Goal: Information Seeking & Learning: Check status

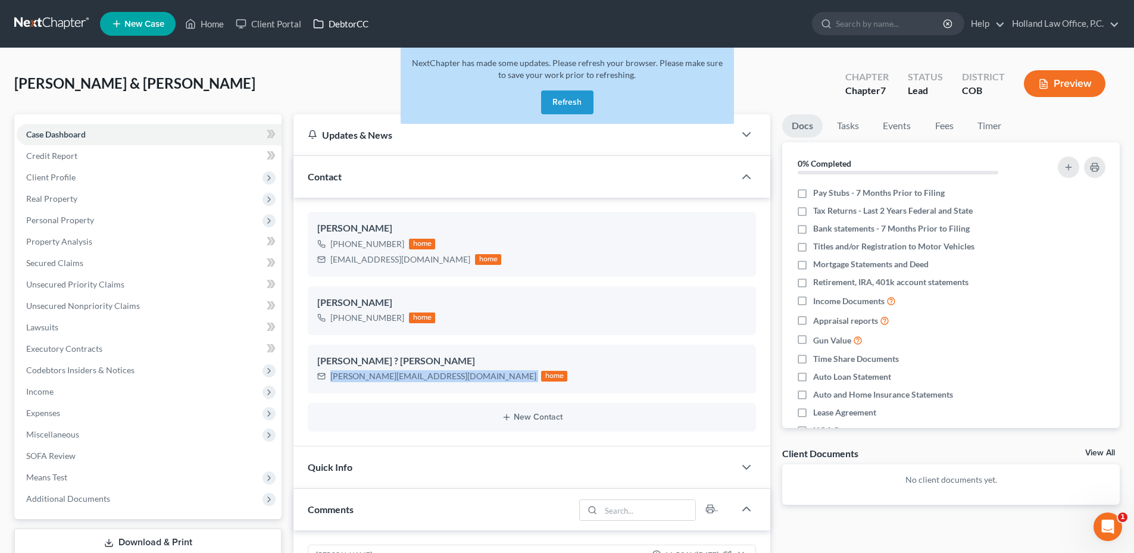
click at [567, 98] on button "Refresh" at bounding box center [567, 102] width 52 height 24
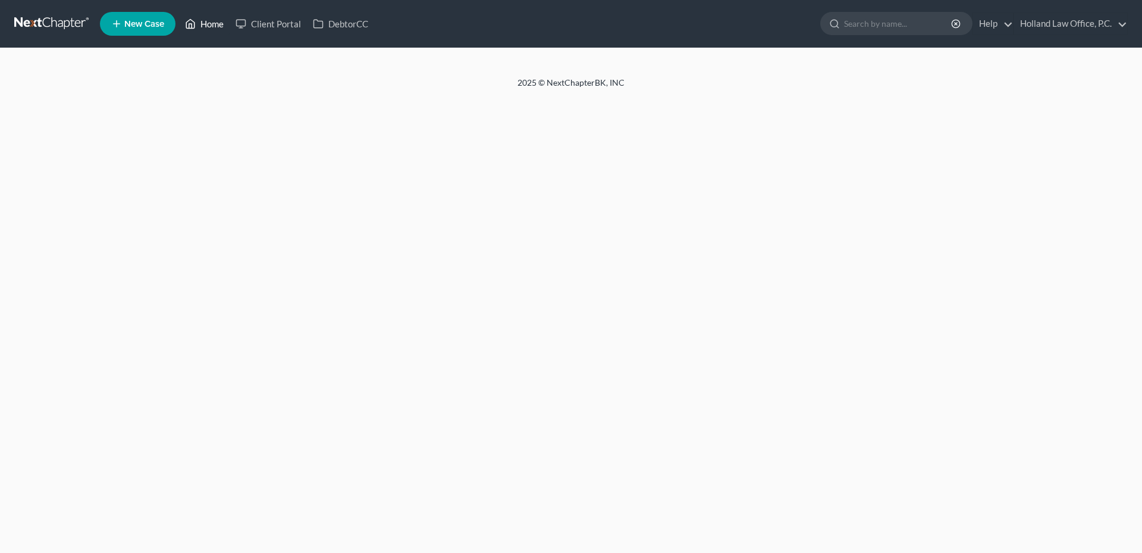
click at [203, 18] on link "Home" at bounding box center [204, 23] width 51 height 21
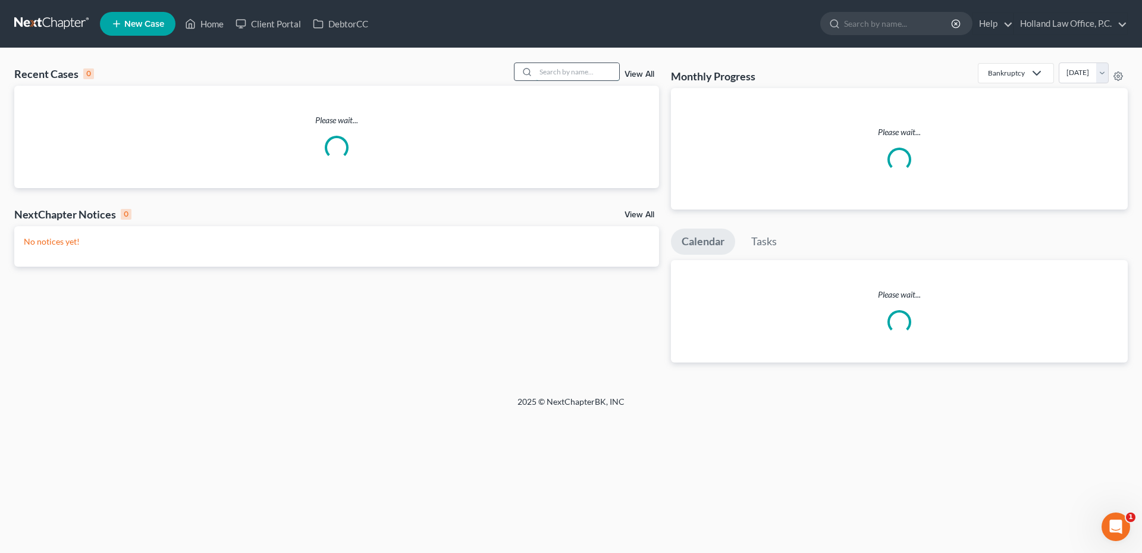
click at [548, 77] on input "search" at bounding box center [577, 71] width 83 height 17
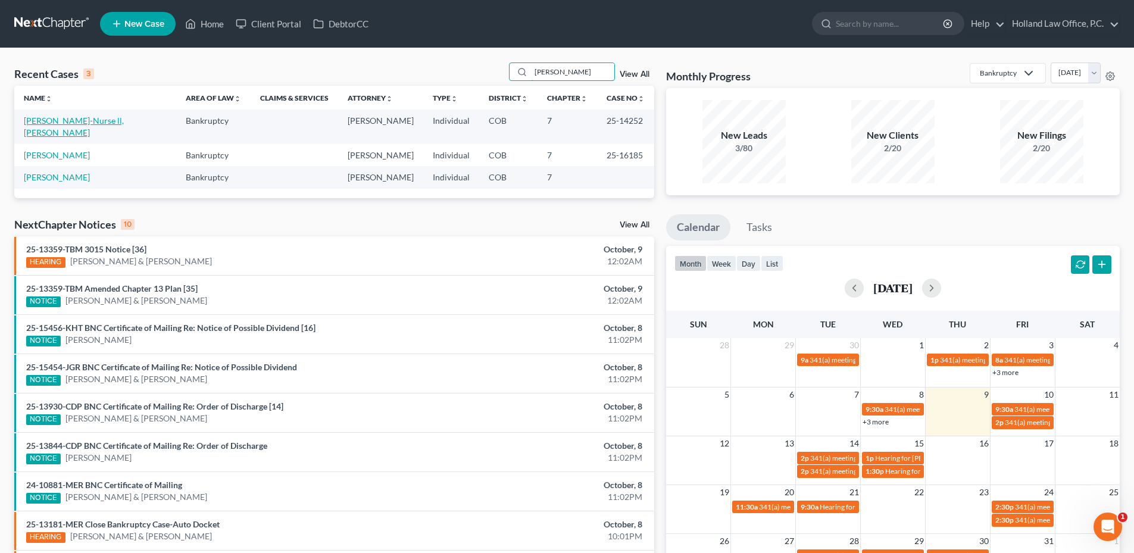
type input "Cooper"
click at [82, 122] on link "Cooper-Nurse ll, Ramsay" at bounding box center [74, 126] width 100 height 22
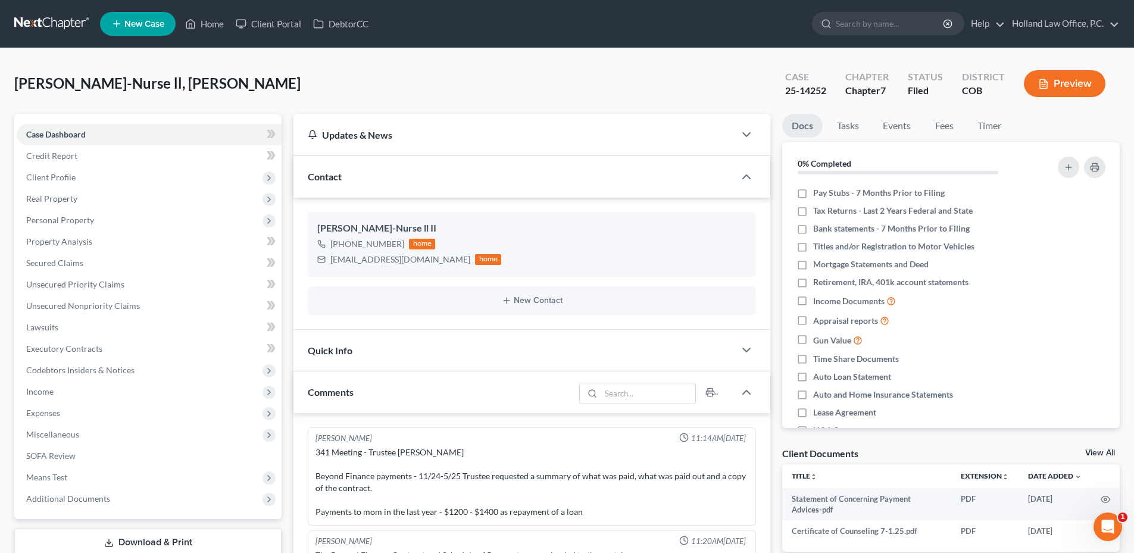
scroll to position [292, 0]
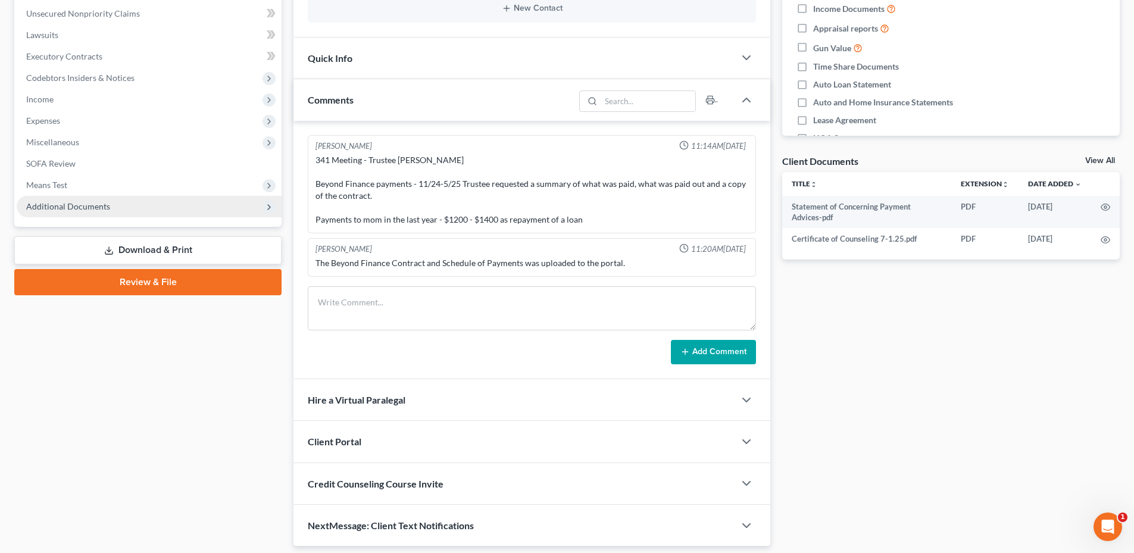
click at [94, 202] on span "Additional Documents" at bounding box center [68, 206] width 84 height 10
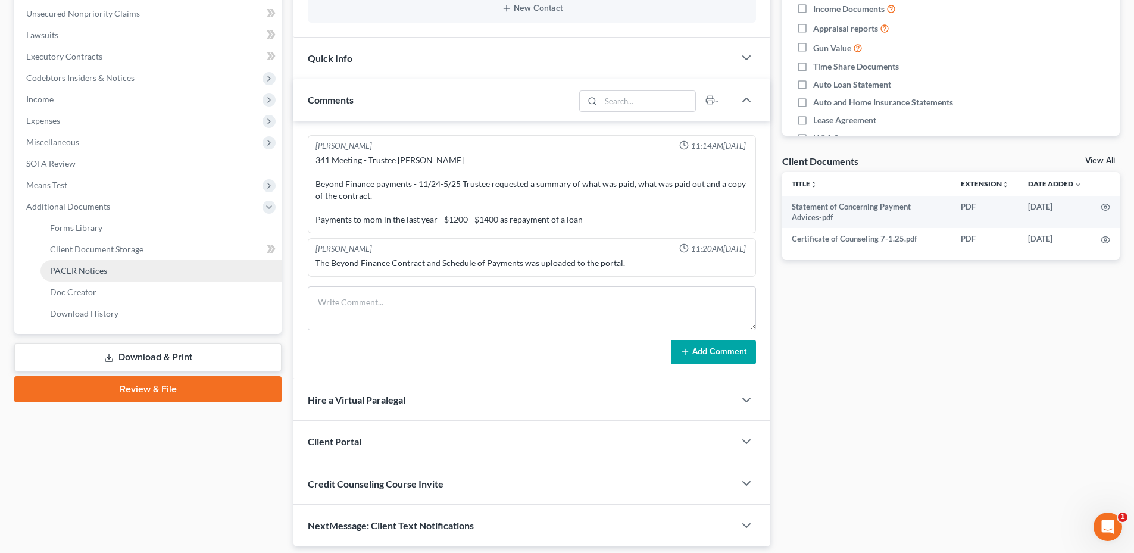
click at [87, 275] on link "PACER Notices" at bounding box center [160, 270] width 241 height 21
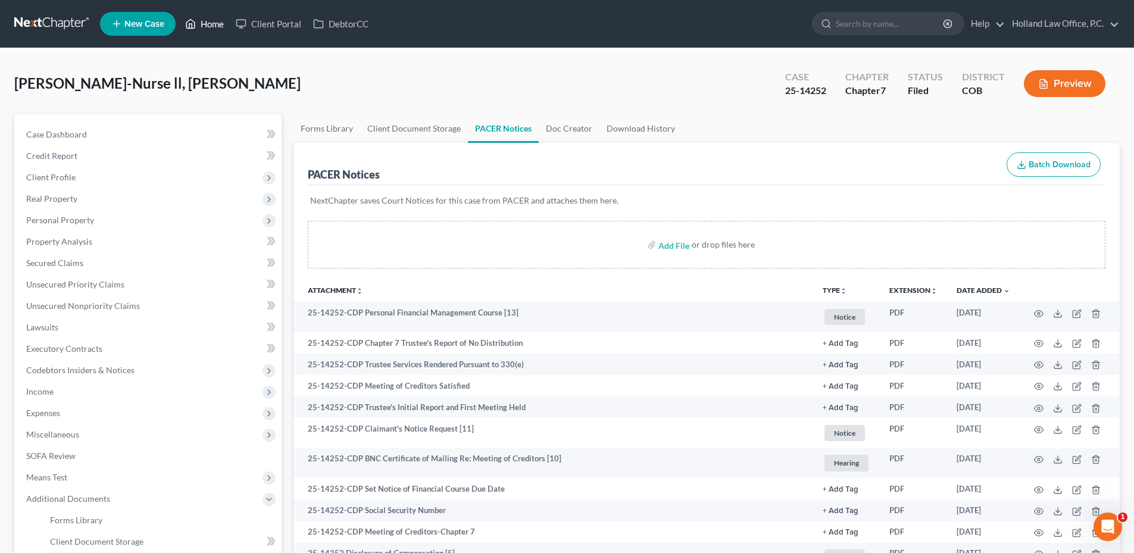
click at [206, 11] on ul "New Case Home Client Portal DebtorCC - No Result - See all results Or Press Ent…" at bounding box center [609, 23] width 1019 height 31
click at [206, 18] on link "Home" at bounding box center [204, 23] width 51 height 21
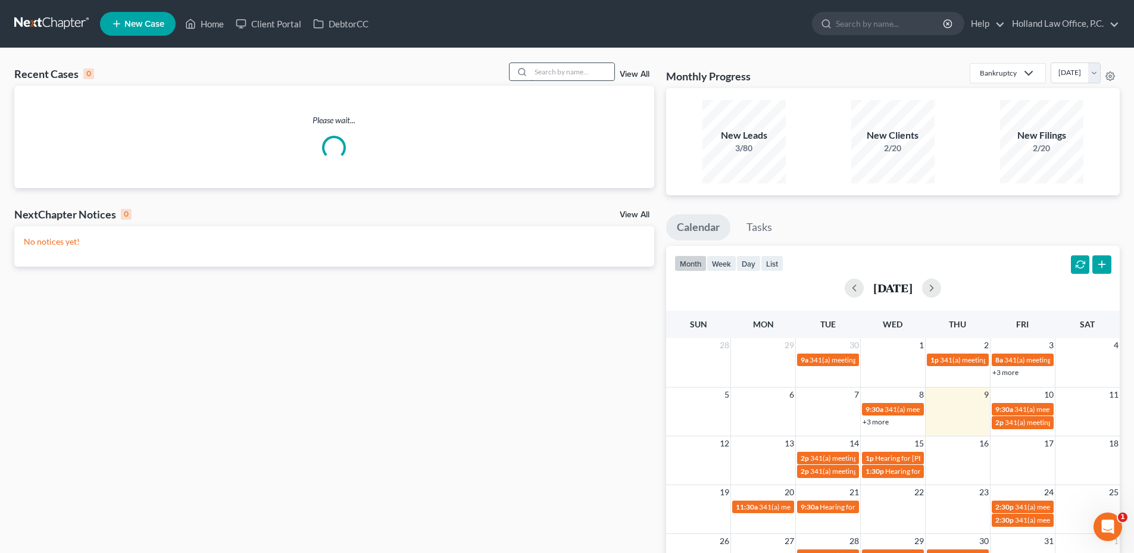
click at [597, 77] on input "search" at bounding box center [572, 71] width 83 height 17
type input "V"
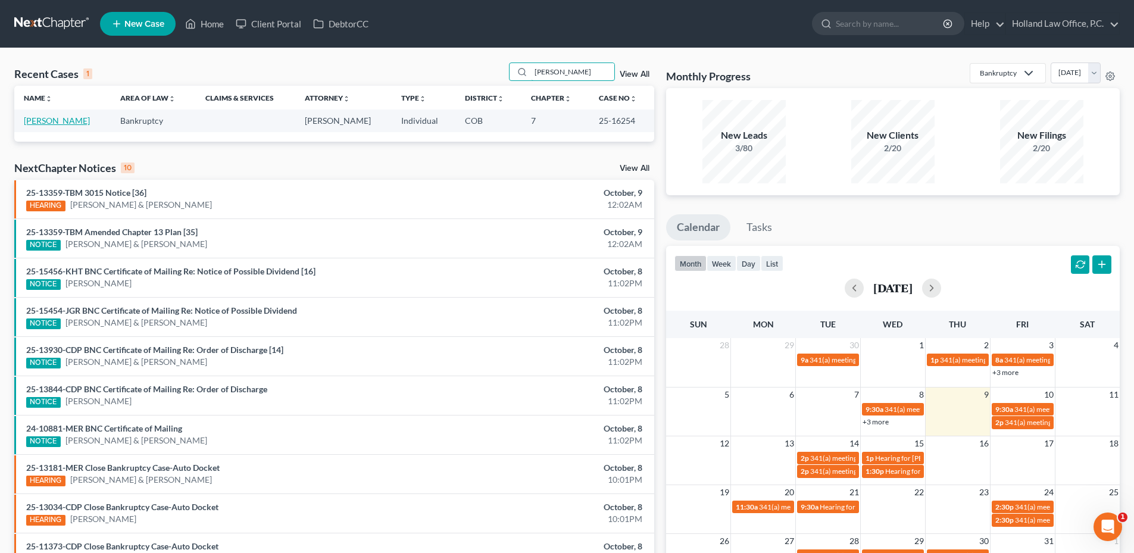
type input "Bergan"
click at [58, 114] on td "Bergan, Steven" at bounding box center [62, 120] width 96 height 22
click at [58, 122] on link "Bergan, Steven" at bounding box center [57, 120] width 66 height 10
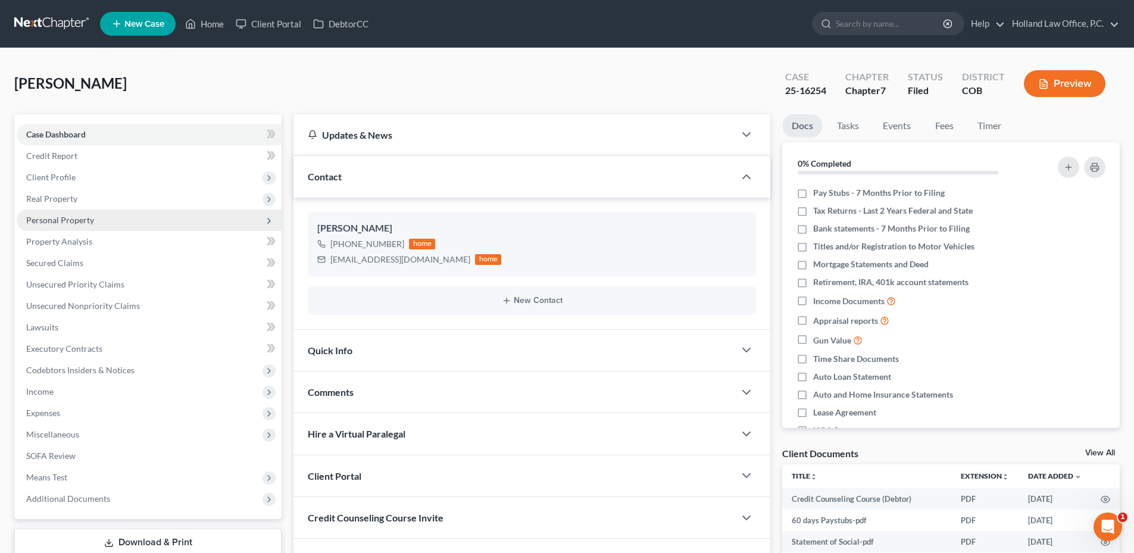
click at [79, 217] on span "Personal Property" at bounding box center [60, 220] width 68 height 10
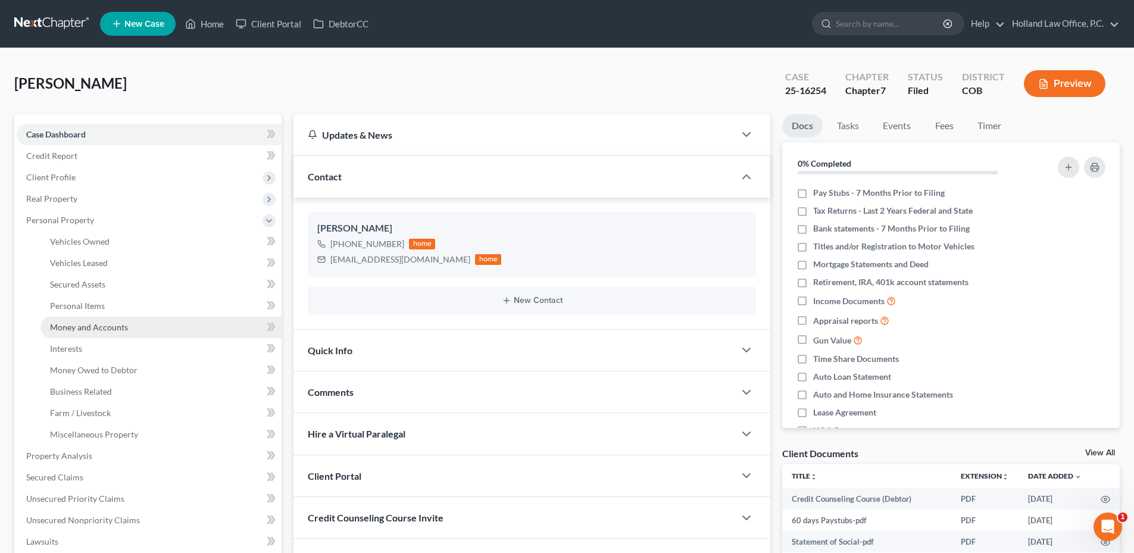
click at [86, 334] on link "Money and Accounts" at bounding box center [160, 327] width 241 height 21
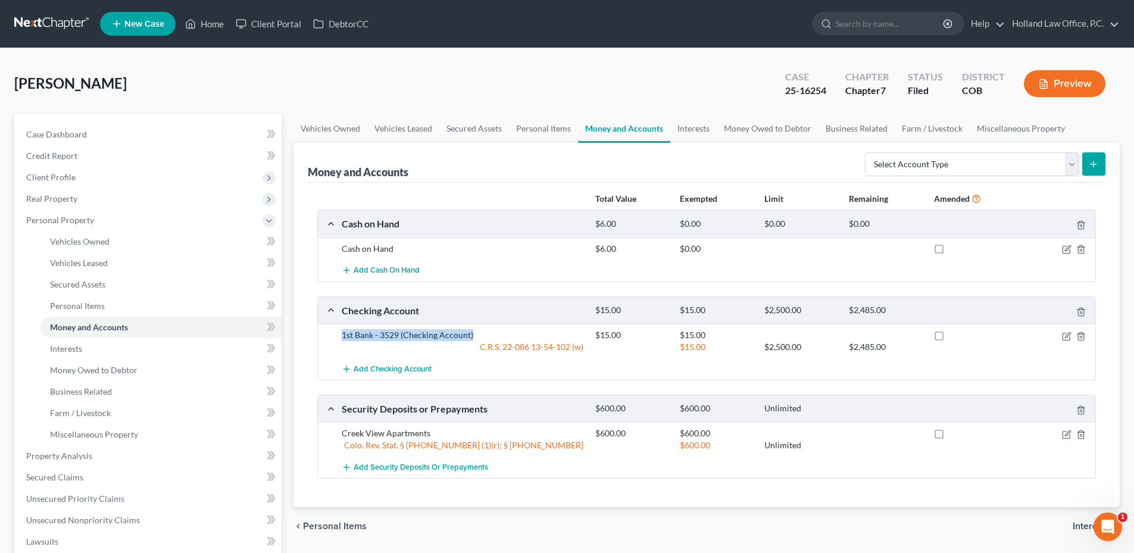
drag, startPoint x: 336, startPoint y: 337, endPoint x: 538, endPoint y: 337, distance: 202.3
click at [538, 337] on div "1st Bank - 3529 (Checking Account)" at bounding box center [462, 335] width 253 height 12
click at [571, 345] on div "C.R.S. 22-086 13-54-102 (w)" at bounding box center [462, 347] width 253 height 12
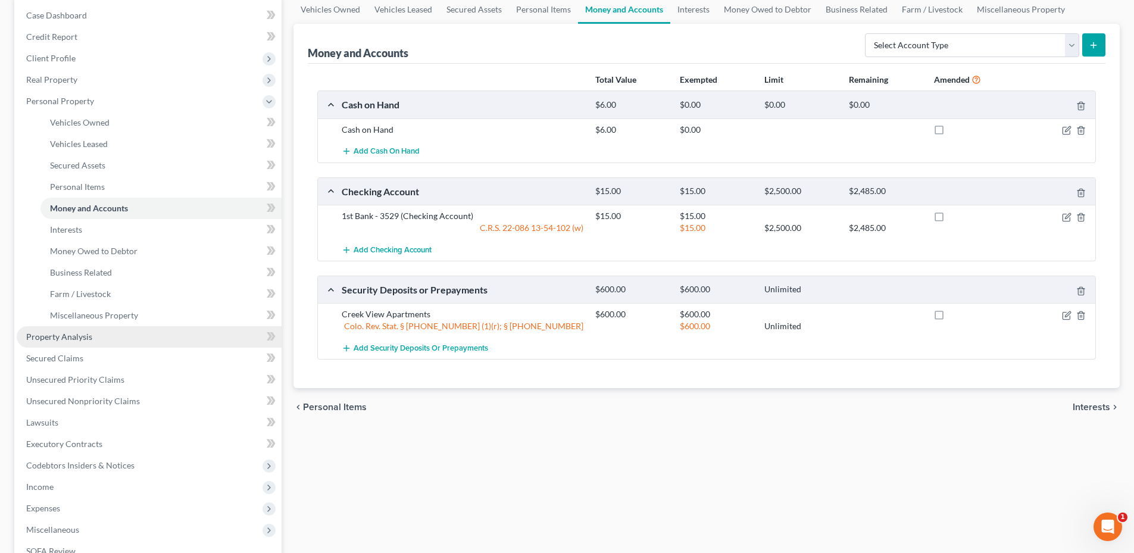
click at [87, 334] on span "Property Analysis" at bounding box center [59, 336] width 66 height 10
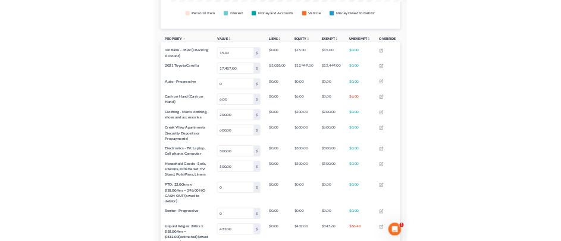
scroll to position [594851, 594502]
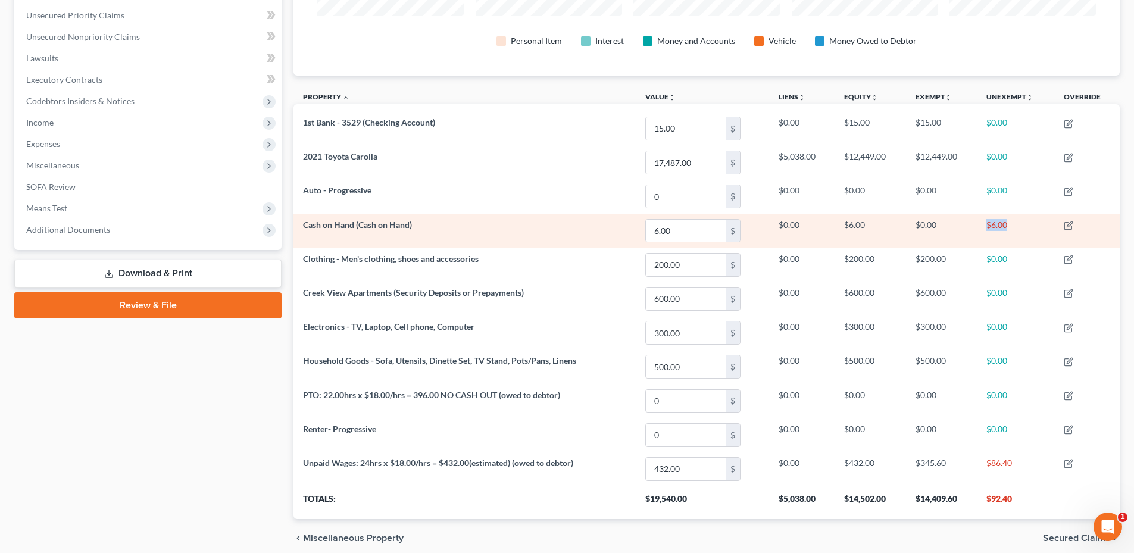
drag, startPoint x: 987, startPoint y: 224, endPoint x: 1013, endPoint y: 227, distance: 26.3
click at [1013, 227] on td "$6.00" at bounding box center [1014, 231] width 77 height 34
